Goal: Use online tool/utility: Utilize a website feature to perform a specific function

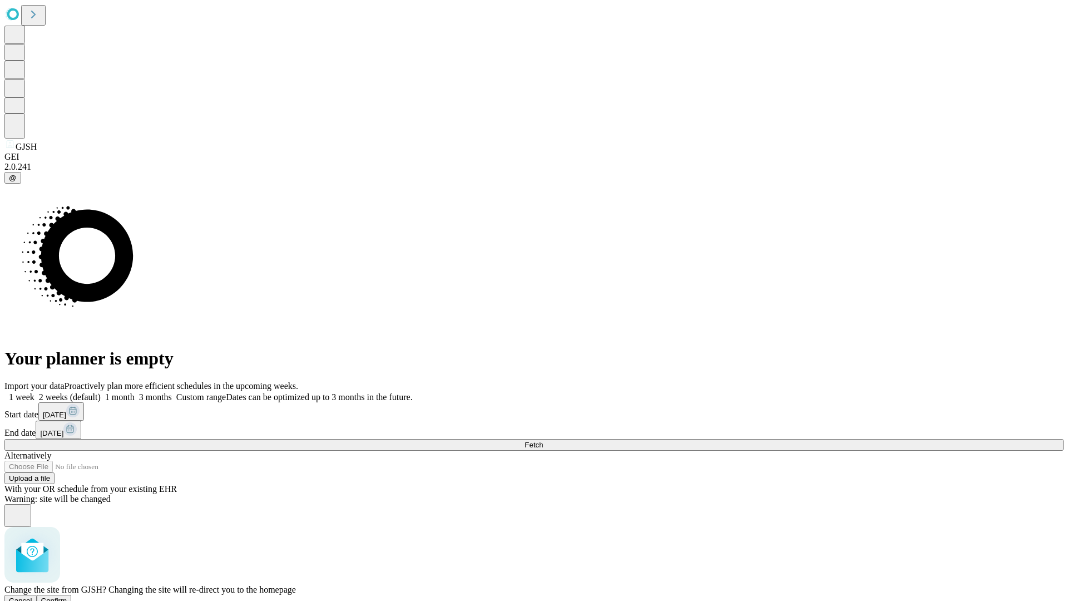
click at [67, 596] on span "Confirm" at bounding box center [54, 600] width 26 height 8
click at [101, 392] on label "2 weeks (default)" at bounding box center [67, 396] width 66 height 9
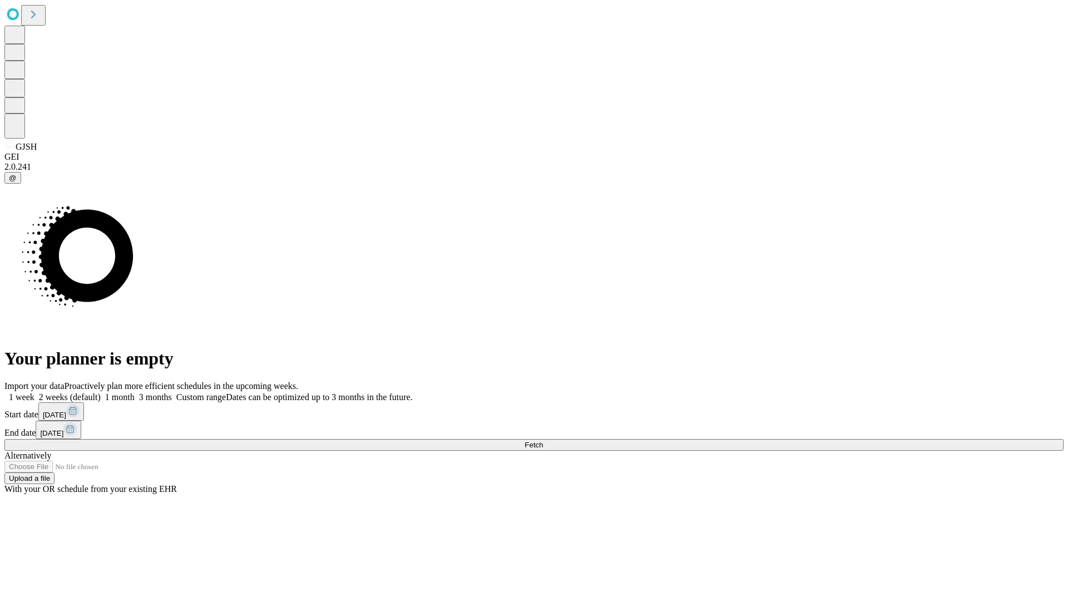
click at [543, 441] on span "Fetch" at bounding box center [534, 445] width 18 height 8
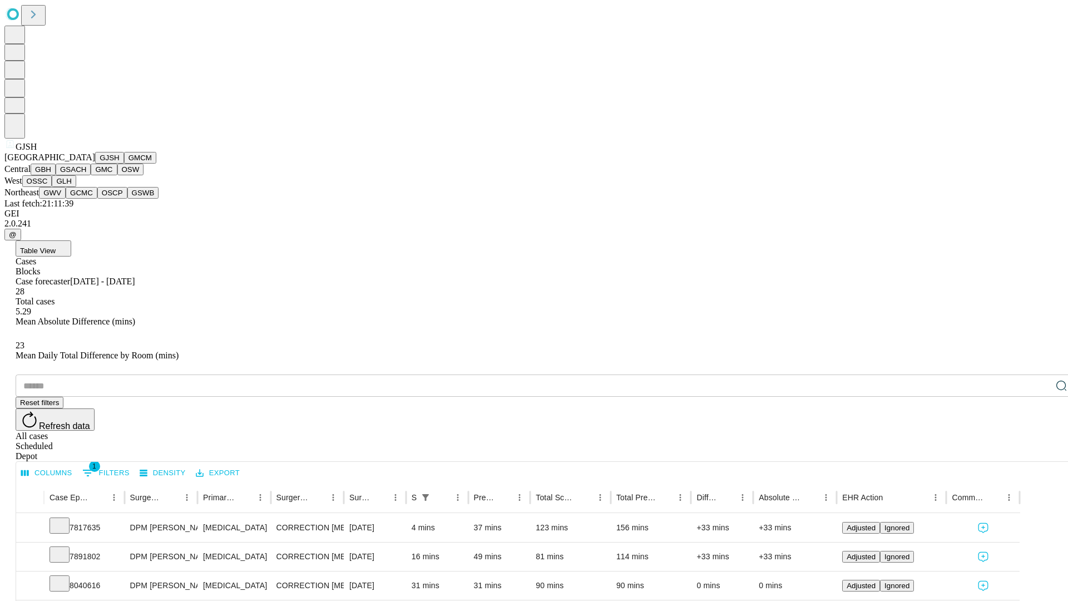
click at [124, 164] on button "GMCM" at bounding box center [140, 158] width 32 height 12
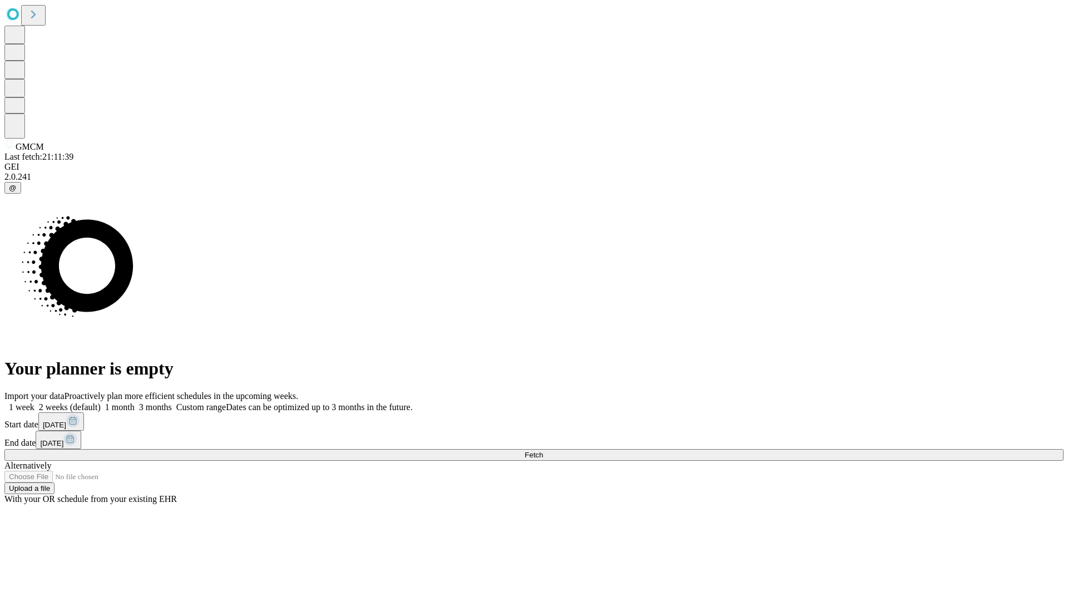
click at [101, 402] on label "2 weeks (default)" at bounding box center [67, 406] width 66 height 9
click at [543, 451] on span "Fetch" at bounding box center [534, 455] width 18 height 8
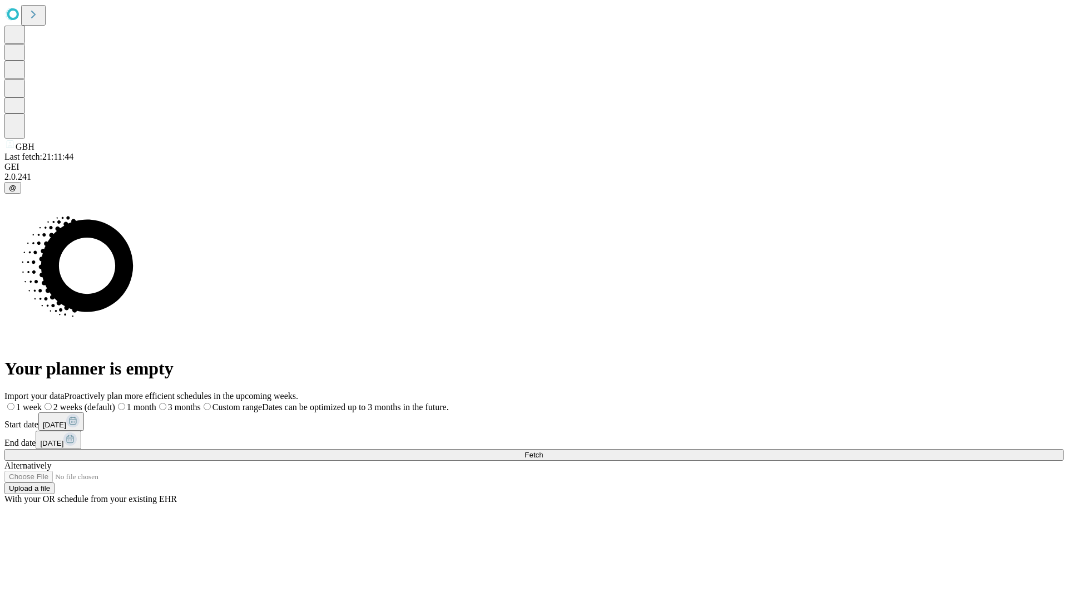
click at [115, 402] on label "2 weeks (default)" at bounding box center [78, 406] width 73 height 9
click at [543, 451] on span "Fetch" at bounding box center [534, 455] width 18 height 8
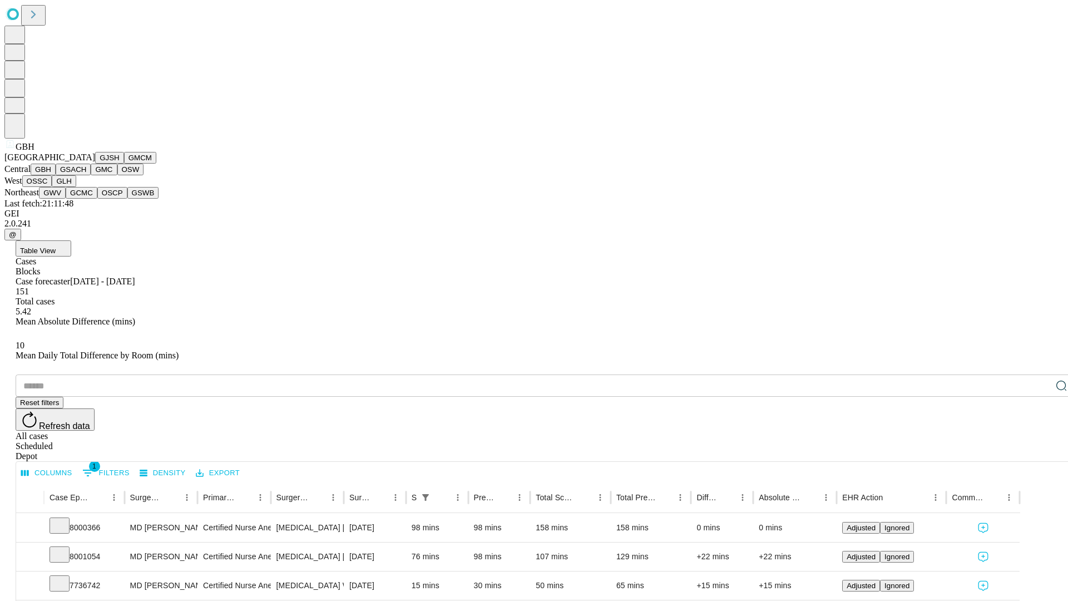
click at [86, 175] on button "GSACH" at bounding box center [73, 170] width 35 height 12
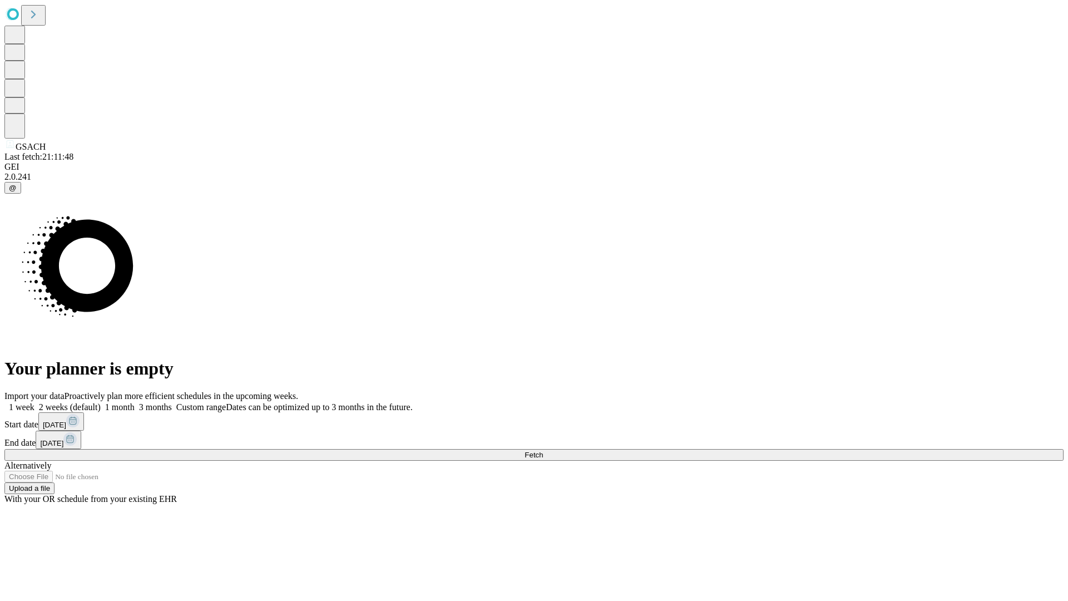
click at [101, 402] on label "2 weeks (default)" at bounding box center [67, 406] width 66 height 9
click at [543, 451] on span "Fetch" at bounding box center [534, 455] width 18 height 8
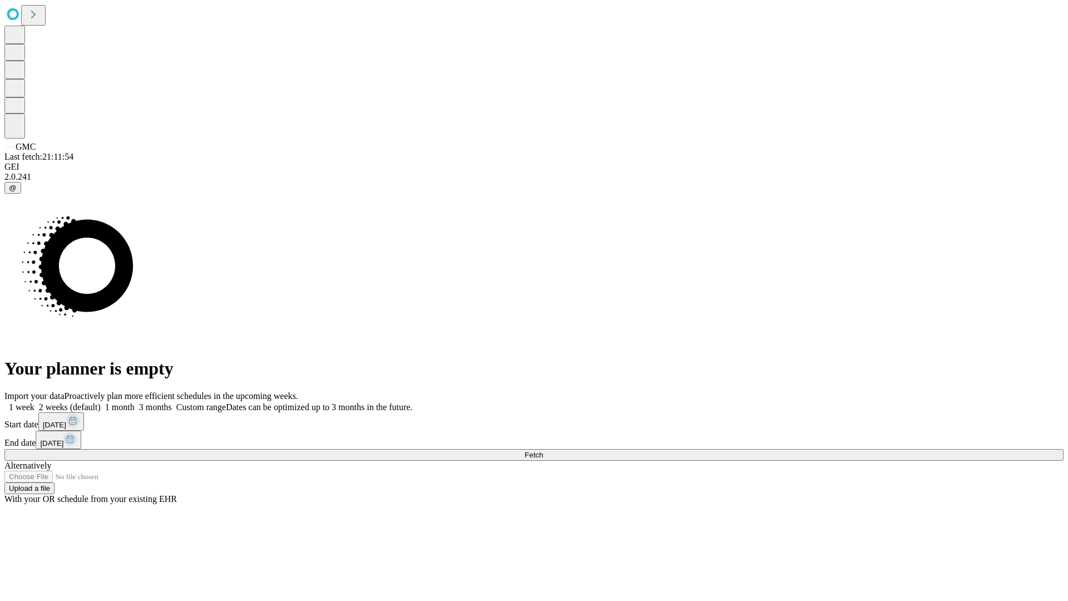
click at [543, 451] on span "Fetch" at bounding box center [534, 455] width 18 height 8
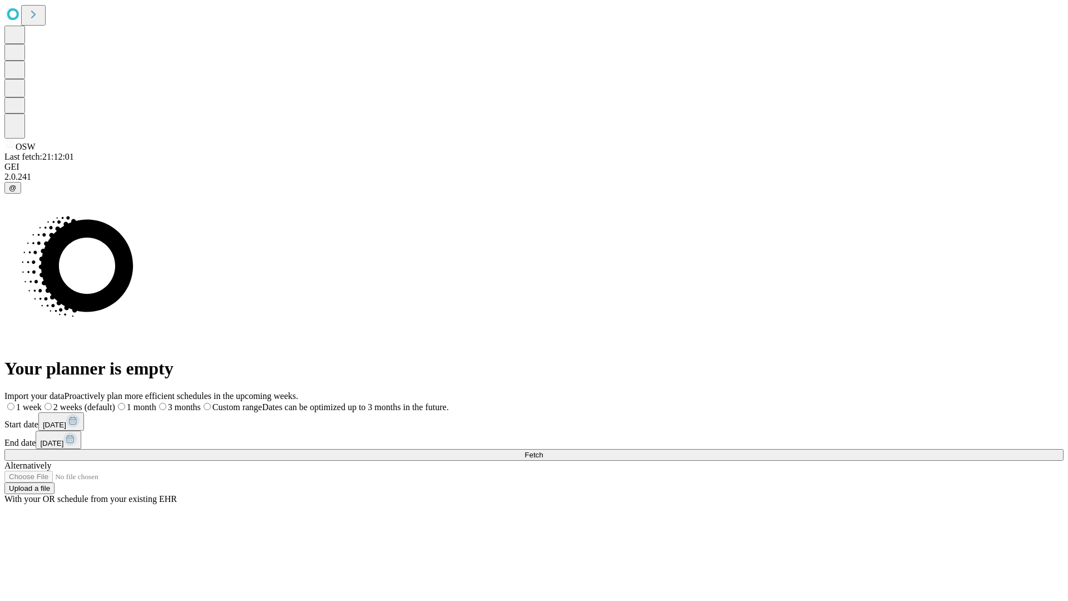
click at [543, 451] on span "Fetch" at bounding box center [534, 455] width 18 height 8
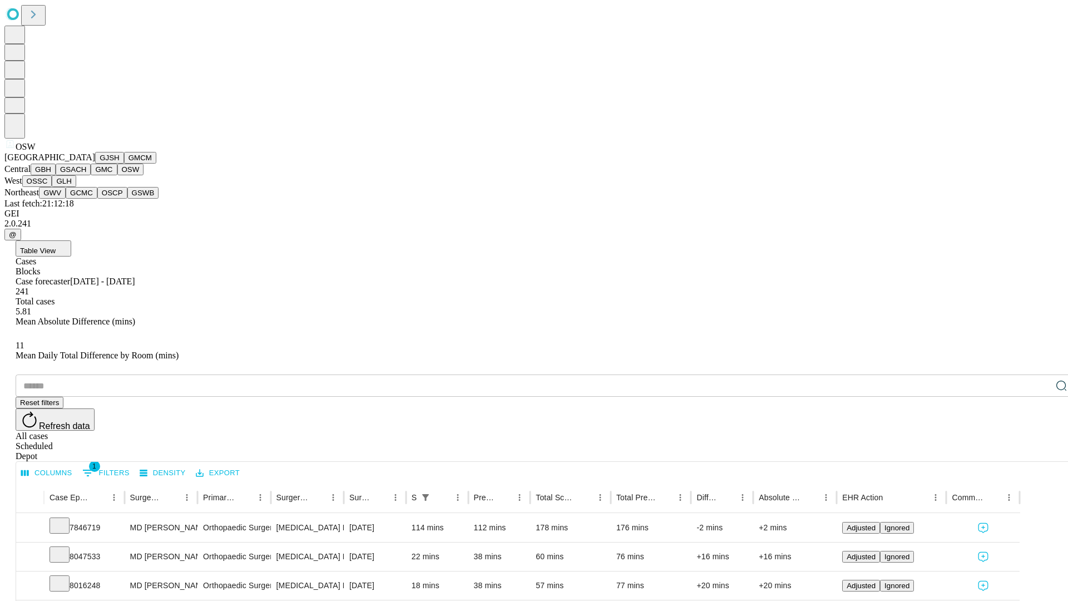
click at [52, 187] on button "OSSC" at bounding box center [37, 181] width 30 height 12
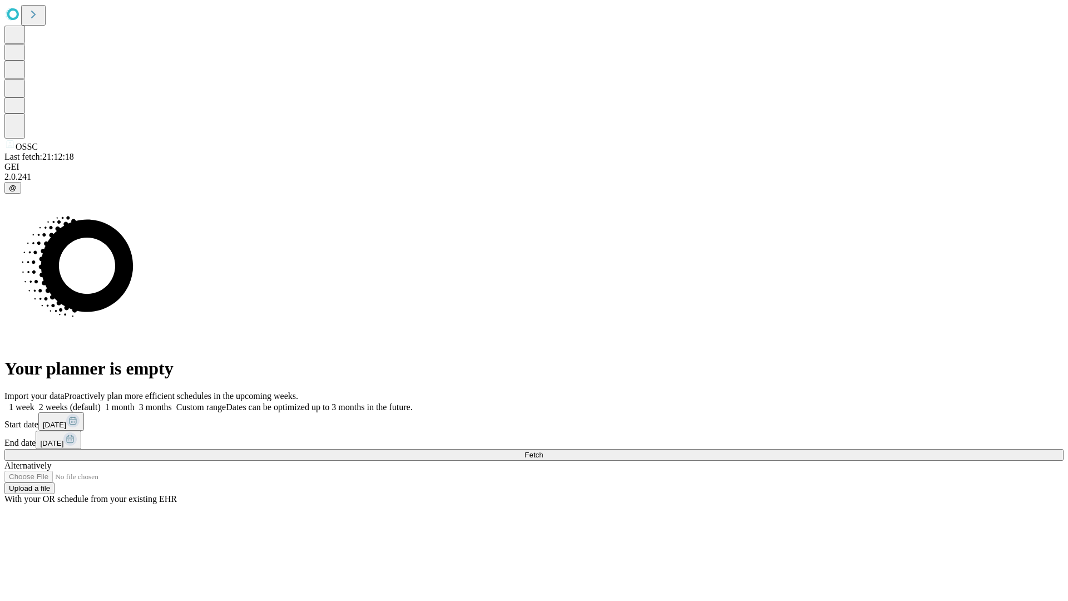
click at [101, 402] on label "2 weeks (default)" at bounding box center [67, 406] width 66 height 9
click at [543, 451] on span "Fetch" at bounding box center [534, 455] width 18 height 8
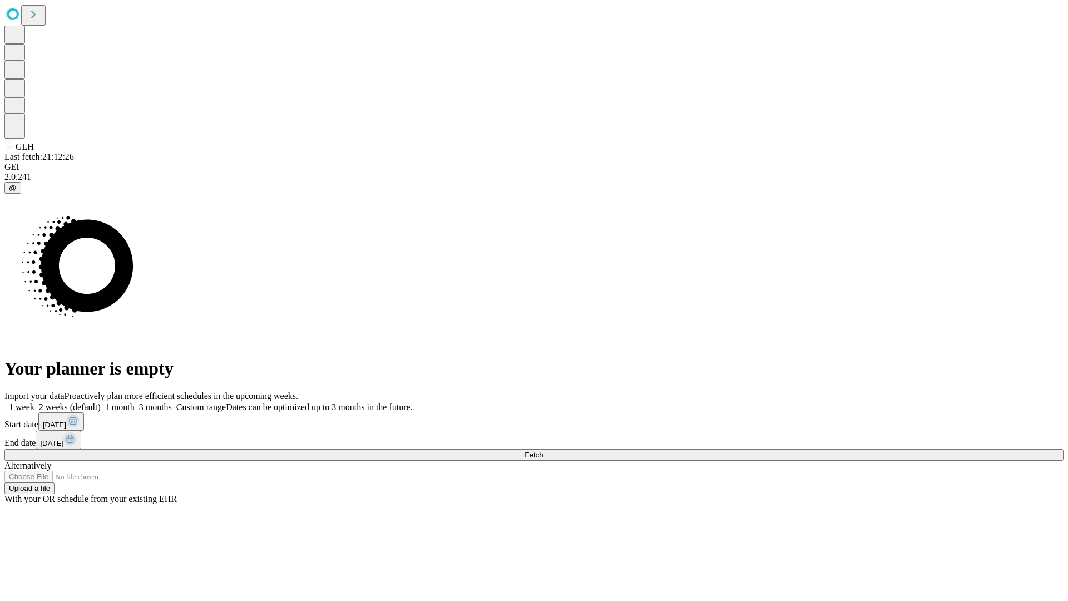
click at [101, 402] on label "2 weeks (default)" at bounding box center [67, 406] width 66 height 9
click at [543, 451] on span "Fetch" at bounding box center [534, 455] width 18 height 8
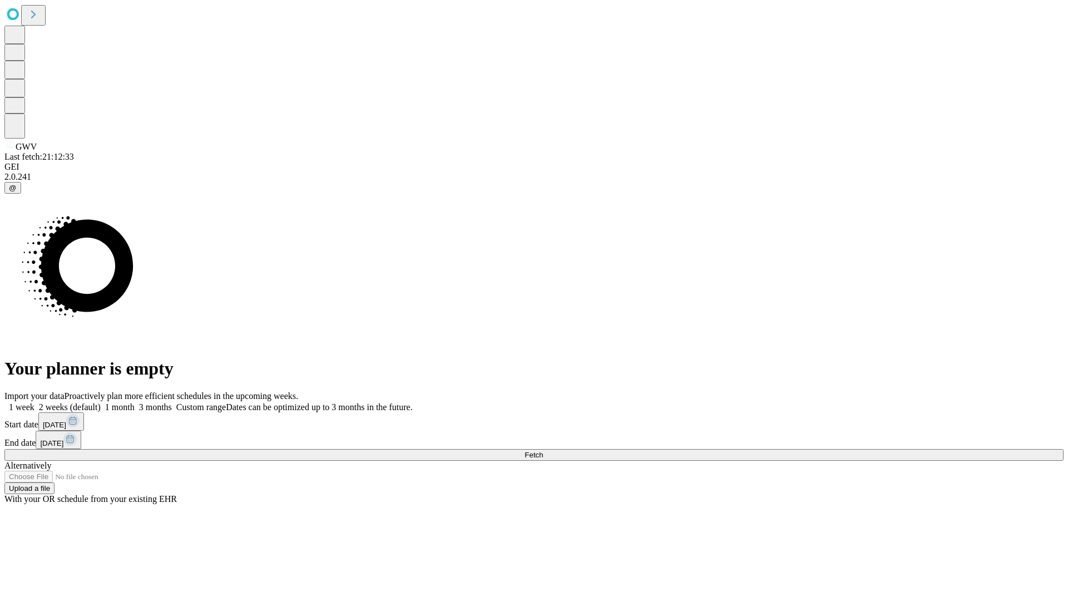
click at [101, 402] on label "2 weeks (default)" at bounding box center [67, 406] width 66 height 9
click at [543, 451] on span "Fetch" at bounding box center [534, 455] width 18 height 8
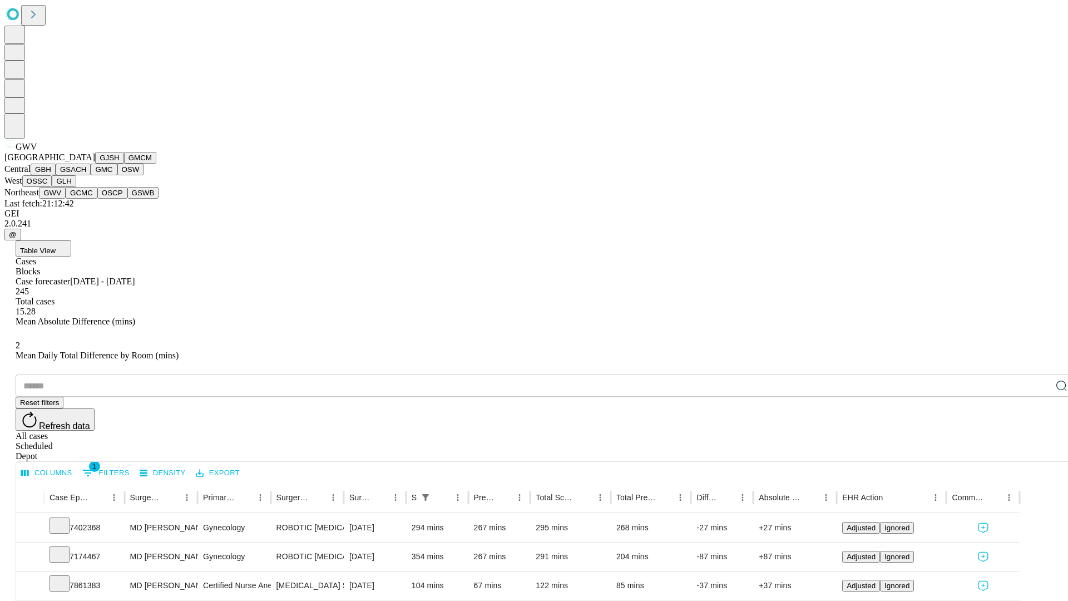
click at [86, 199] on button "GCMC" at bounding box center [82, 193] width 32 height 12
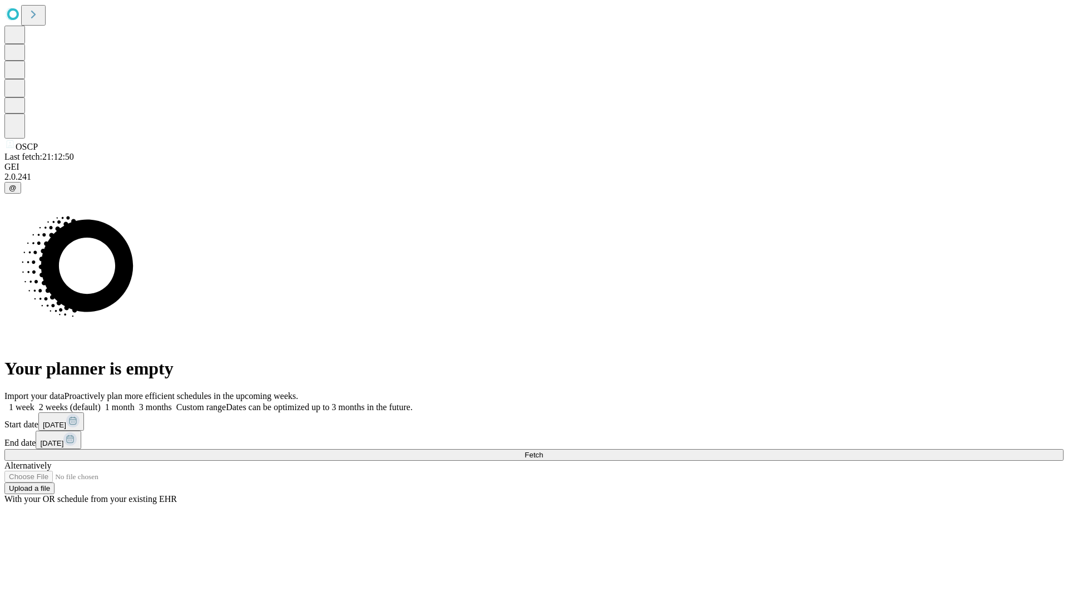
click at [101, 402] on label "2 weeks (default)" at bounding box center [67, 406] width 66 height 9
click at [543, 451] on span "Fetch" at bounding box center [534, 455] width 18 height 8
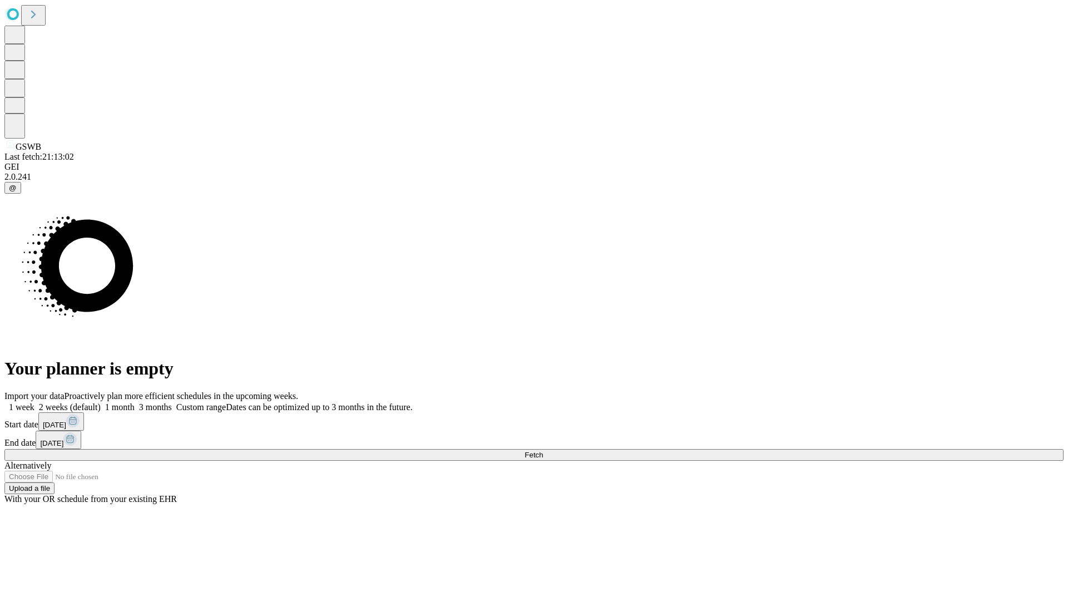
click at [101, 402] on label "2 weeks (default)" at bounding box center [67, 406] width 66 height 9
click at [543, 451] on span "Fetch" at bounding box center [534, 455] width 18 height 8
